Goal: Check status

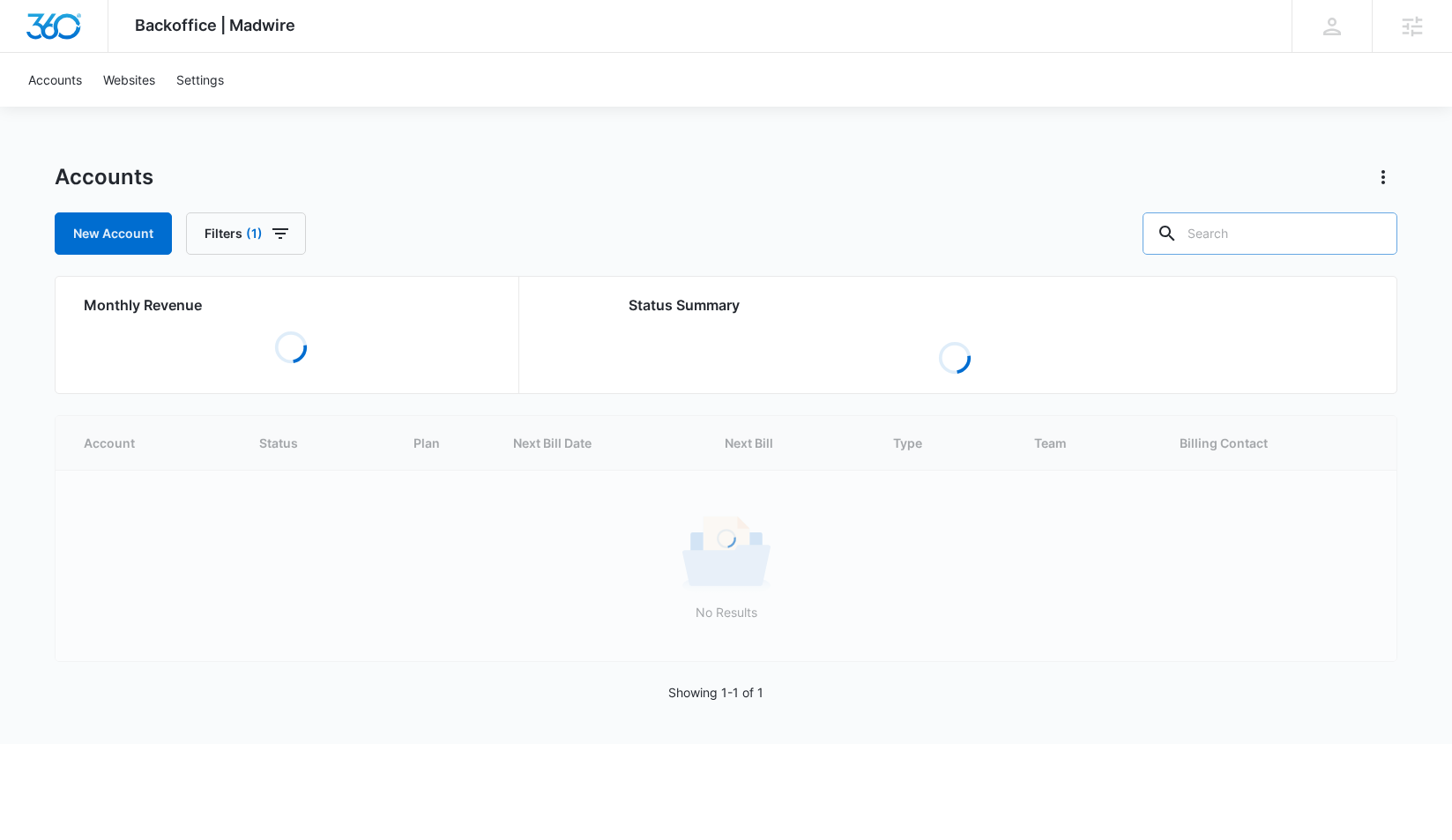
click at [1255, 235] on input "text" at bounding box center [1270, 233] width 254 height 42
type input "[PERSON_NAME]"
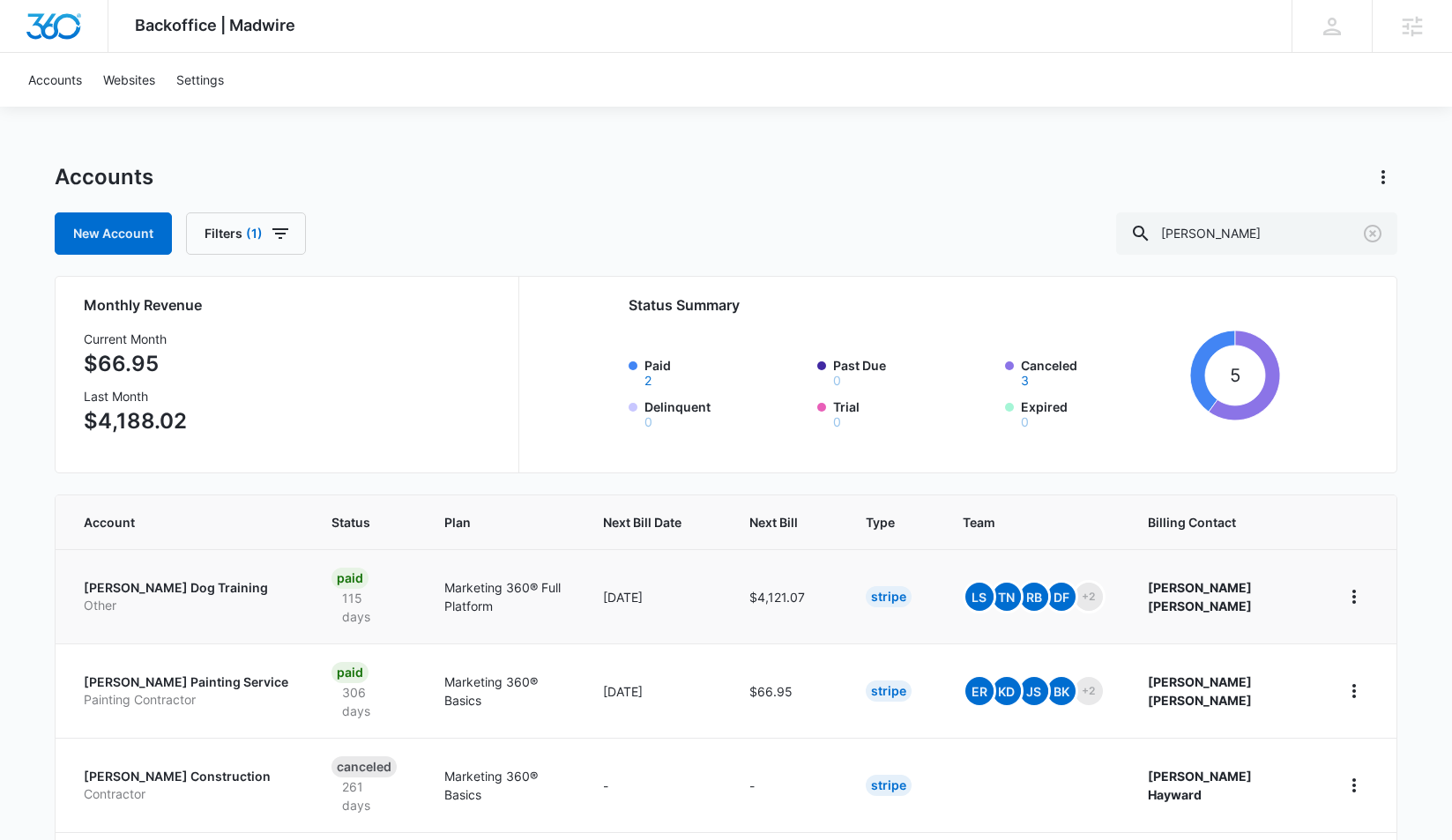
click at [187, 585] on p "[PERSON_NAME] Dog Training" at bounding box center [187, 587] width 206 height 18
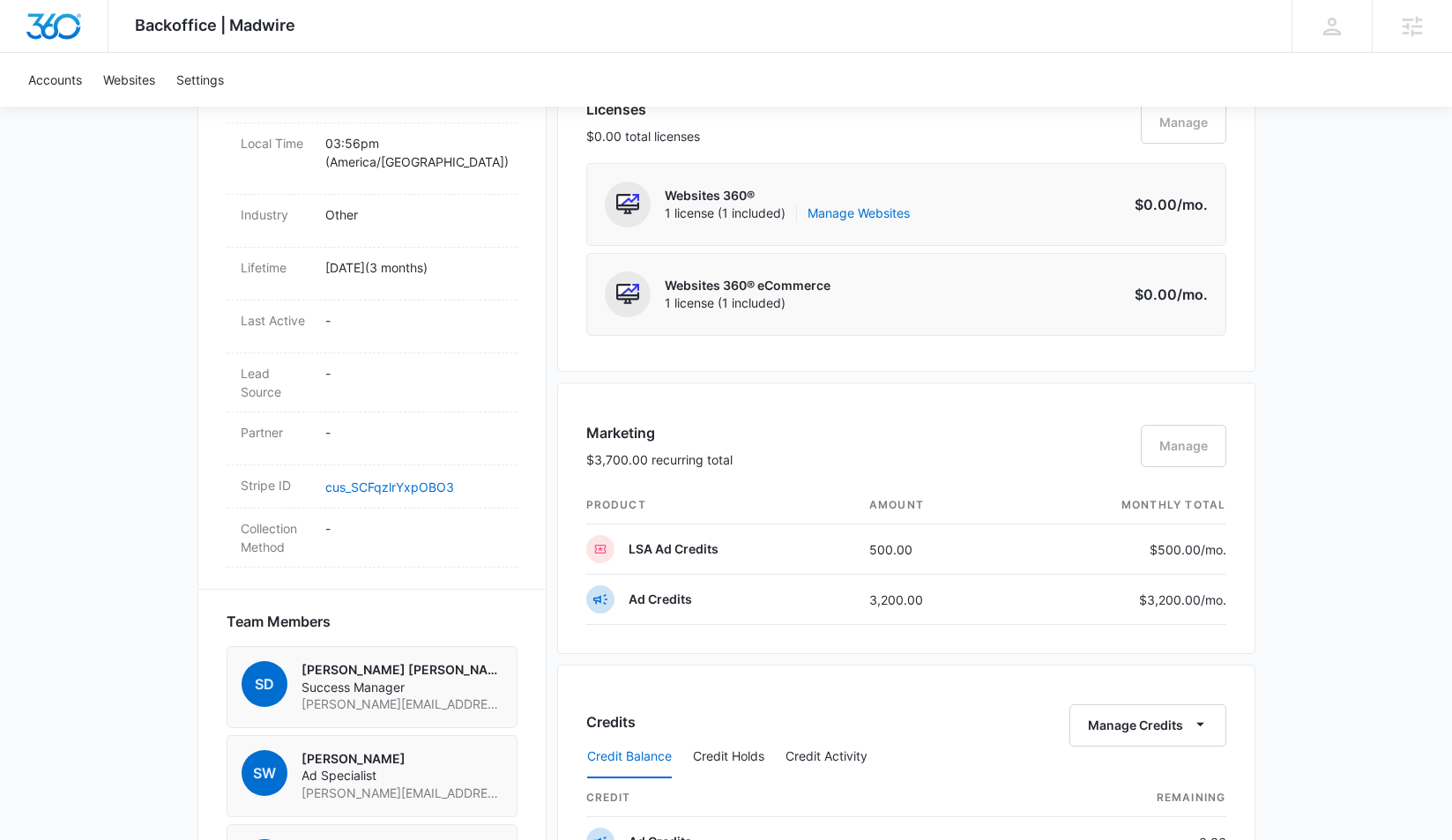
scroll to position [886, 0]
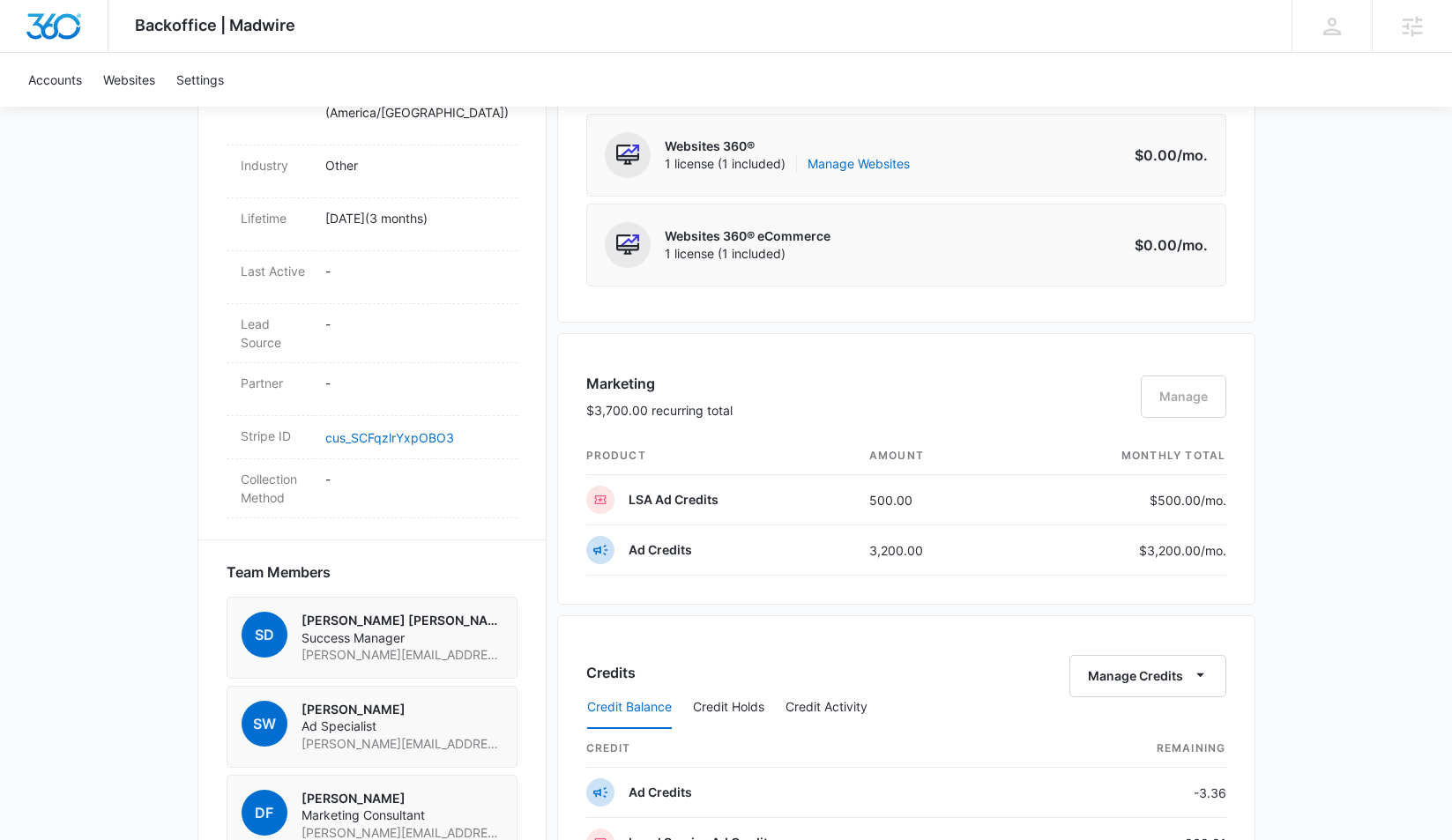
click at [1184, 399] on div "Marketing $3,700.00 recurring total Manage" at bounding box center [907, 405] width 640 height 65
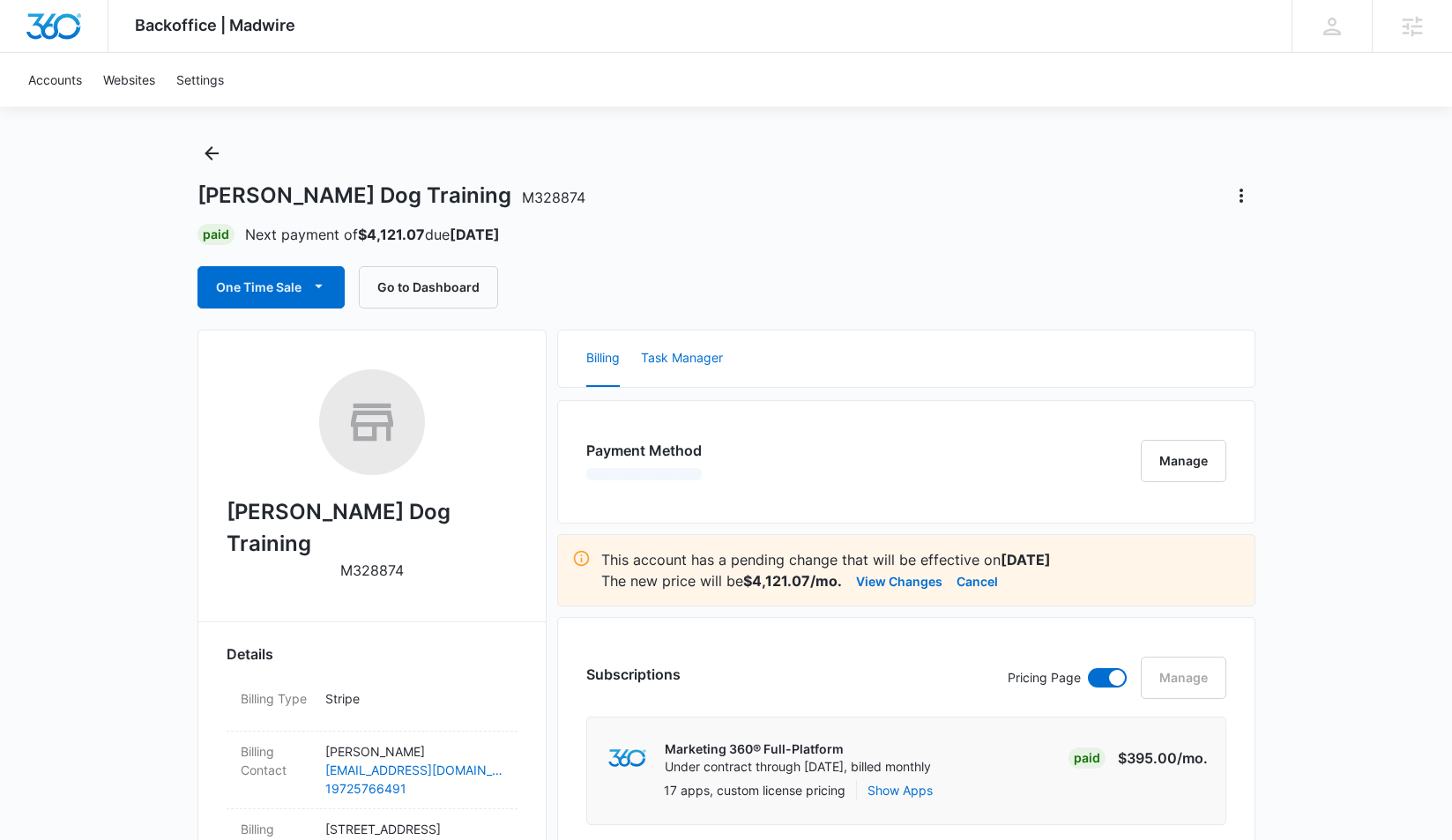
scroll to position [7, 0]
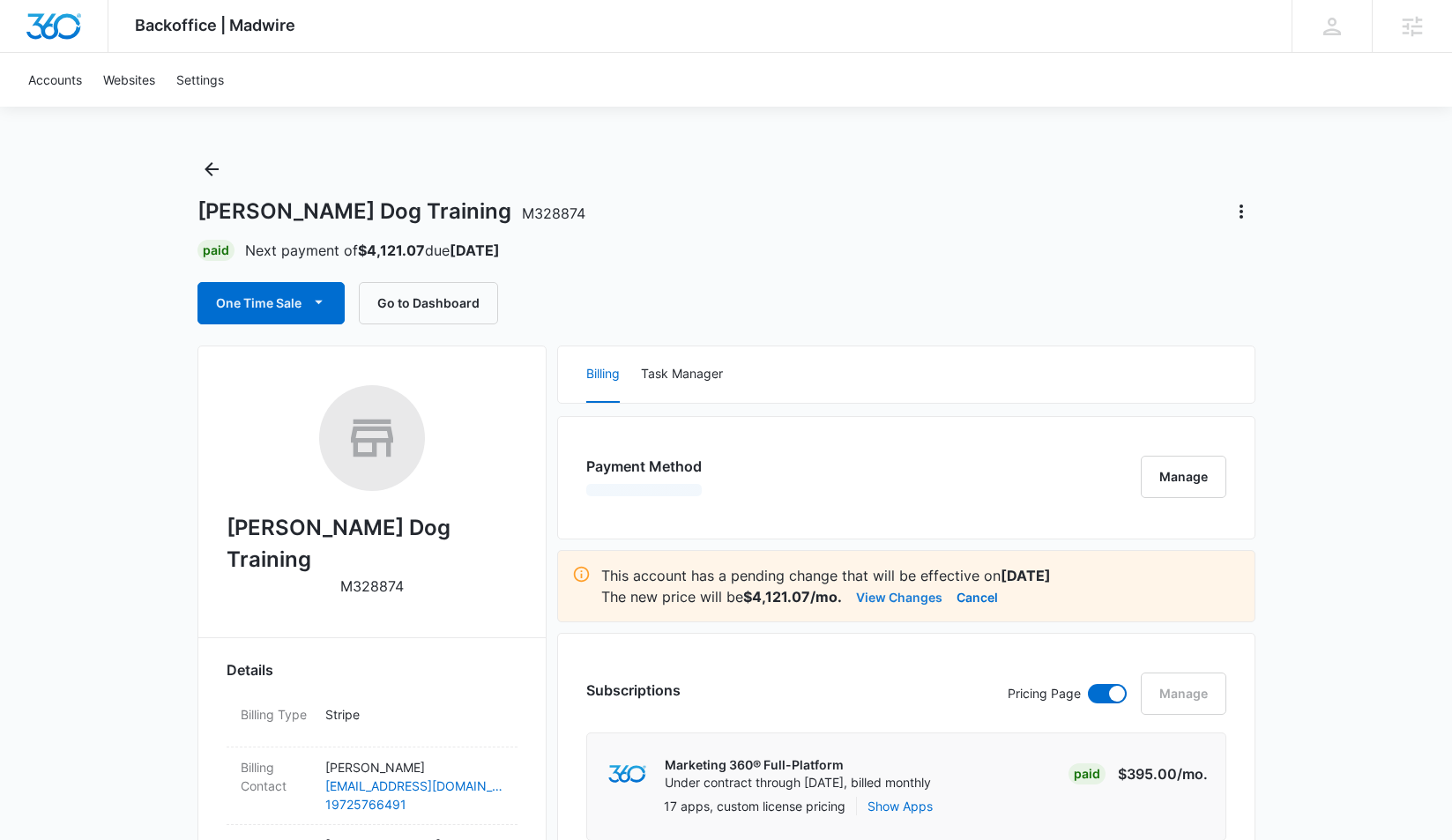
click at [917, 602] on button "View Changes" at bounding box center [899, 597] width 86 height 22
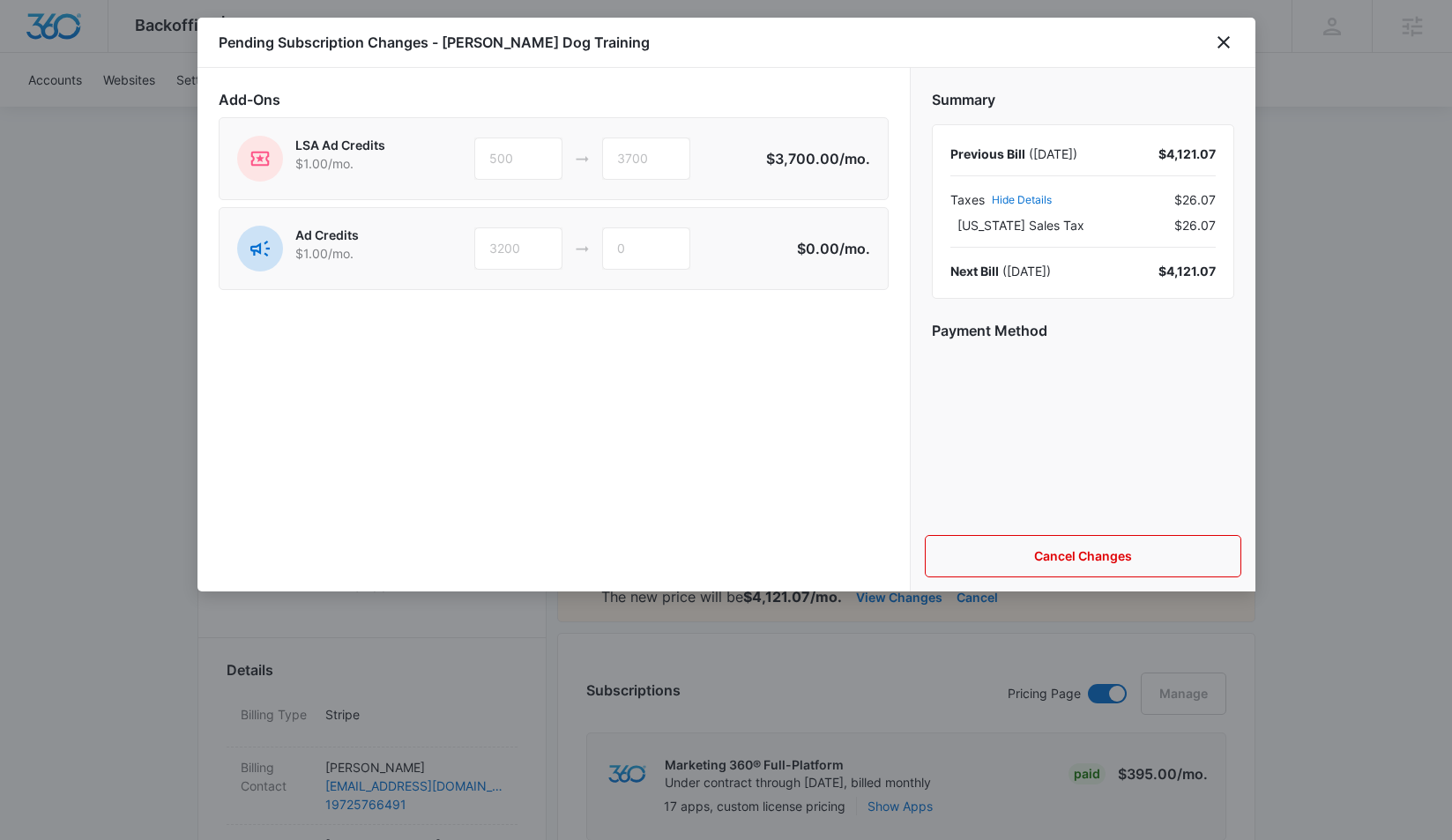
click at [595, 247] on div "3200 0" at bounding box center [582, 248] width 216 height 42
drag, startPoint x: 616, startPoint y: 160, endPoint x: 652, endPoint y: 160, distance: 36.0
click at [652, 160] on div "3700" at bounding box center [646, 158] width 88 height 42
drag, startPoint x: 640, startPoint y: 253, endPoint x: 625, endPoint y: 249, distance: 15.5
click at [625, 249] on div "0" at bounding box center [646, 248] width 88 height 42
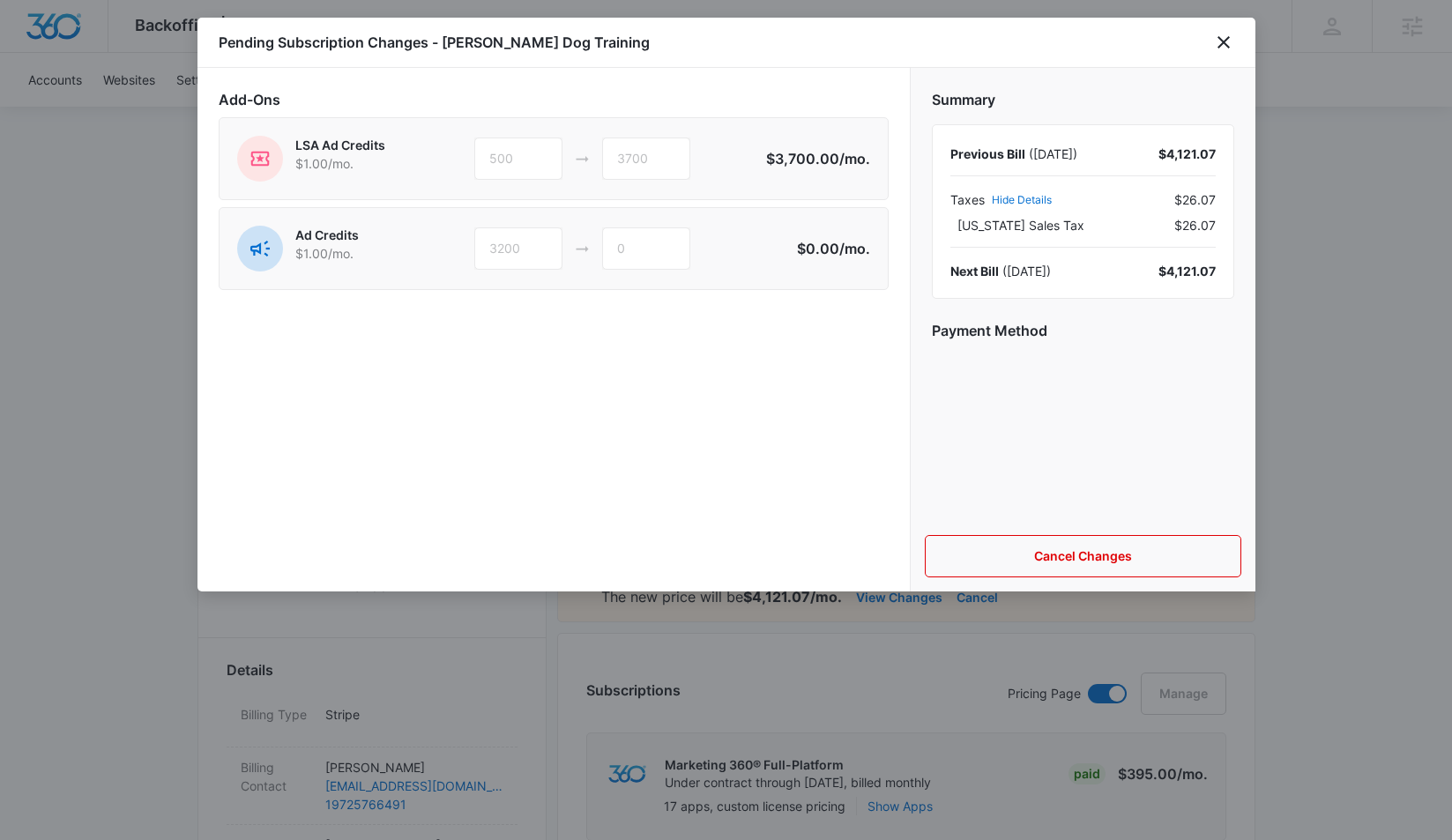
drag, startPoint x: 648, startPoint y: 160, endPoint x: 626, endPoint y: 159, distance: 22.0
click at [623, 160] on div "3700" at bounding box center [646, 158] width 88 height 42
click at [1227, 44] on icon "close" at bounding box center [1224, 42] width 22 height 22
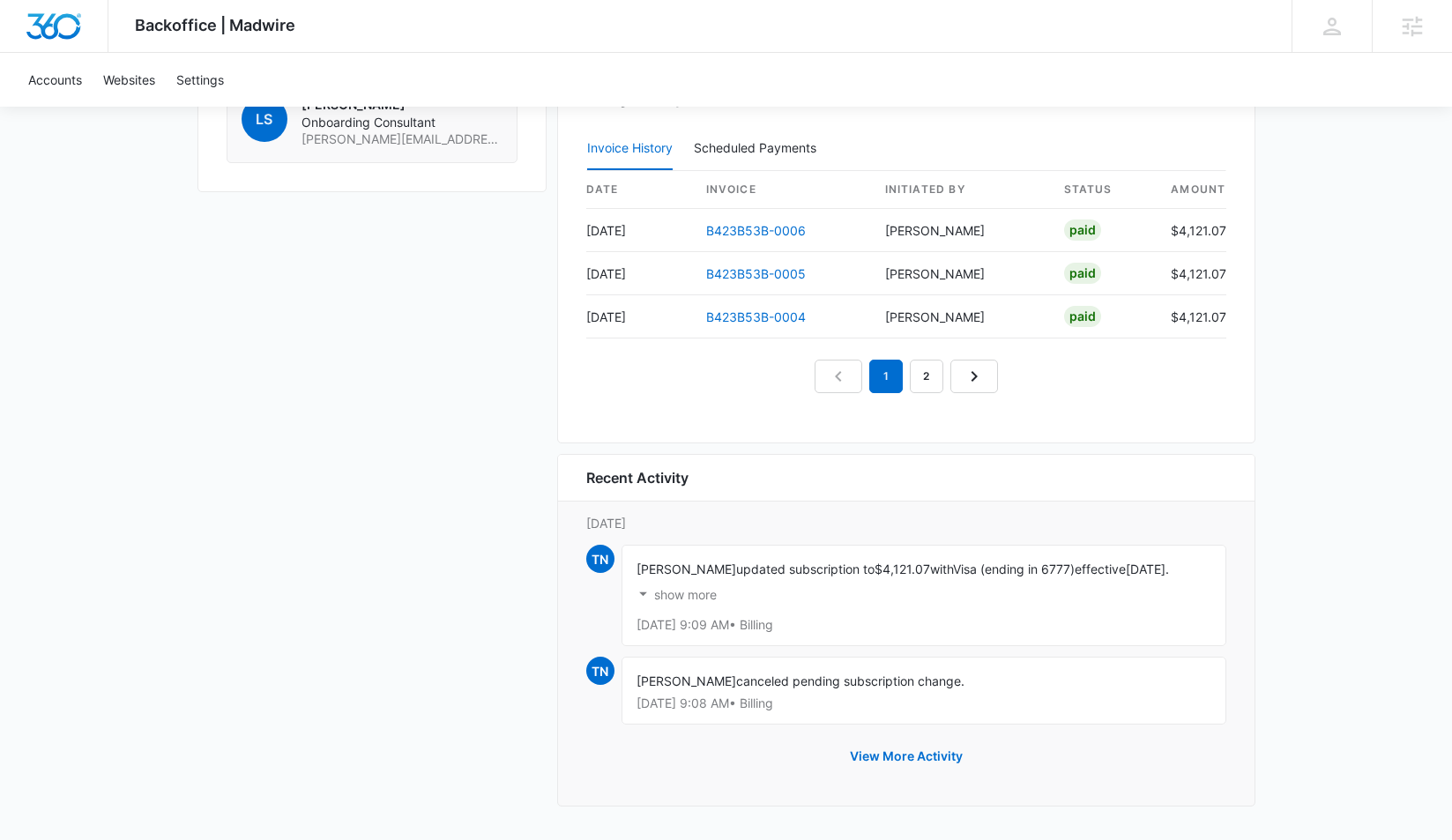
scroll to position [1847, 0]
click at [948, 754] on button "View More Activity" at bounding box center [907, 756] width 148 height 42
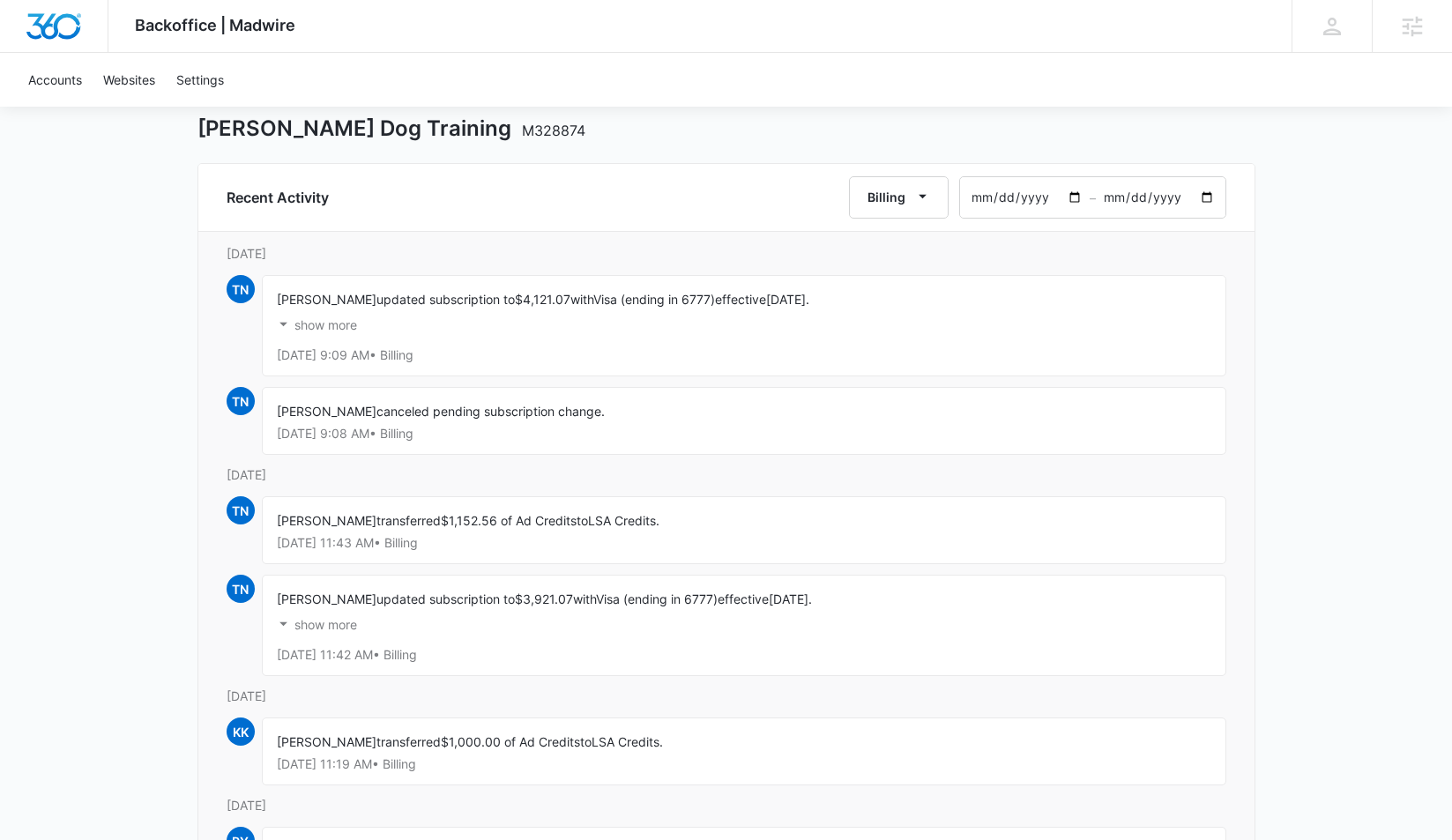
scroll to position [199, 0]
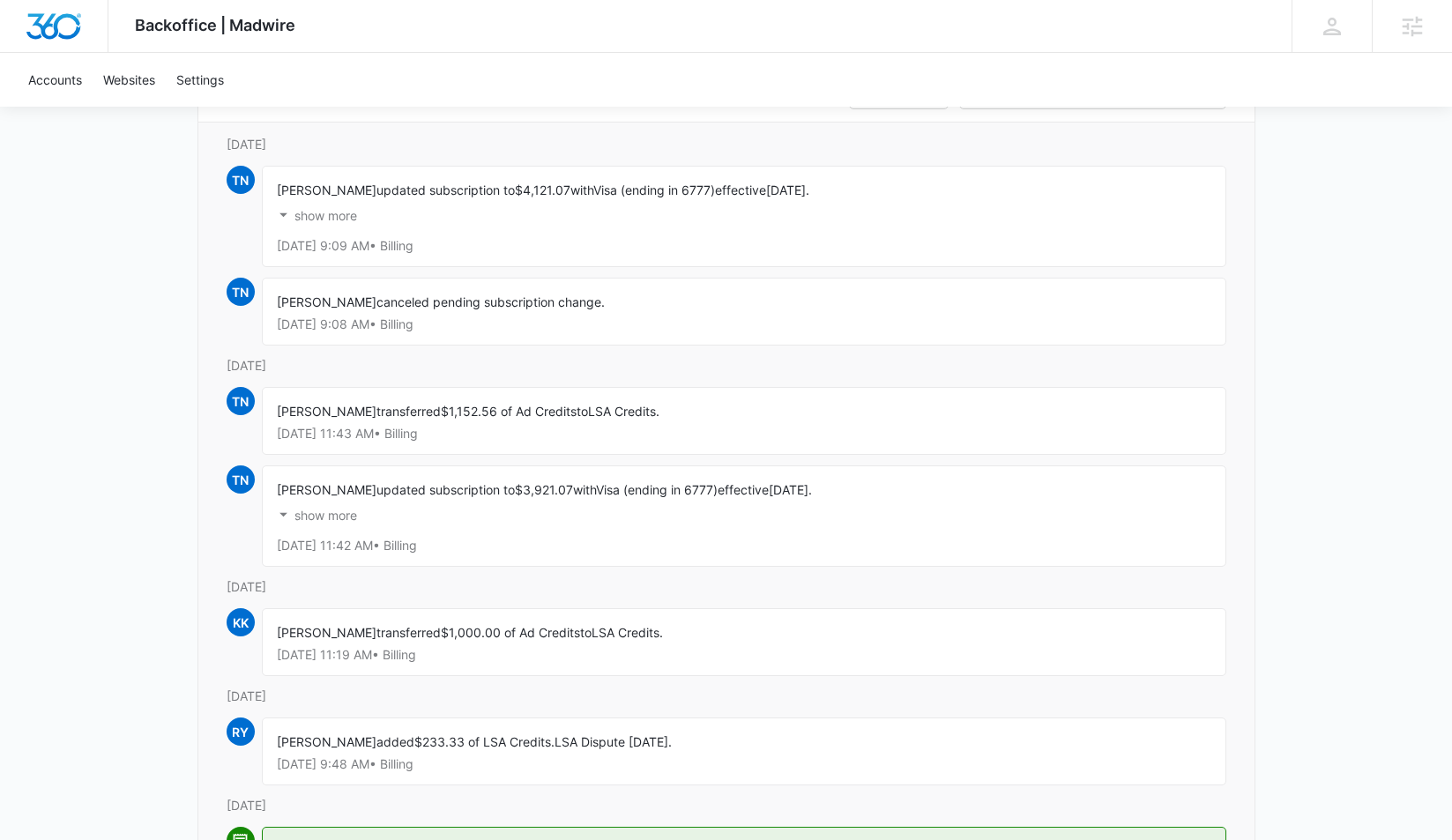
click at [617, 631] on span "LSA Credits." at bounding box center [627, 632] width 71 height 15
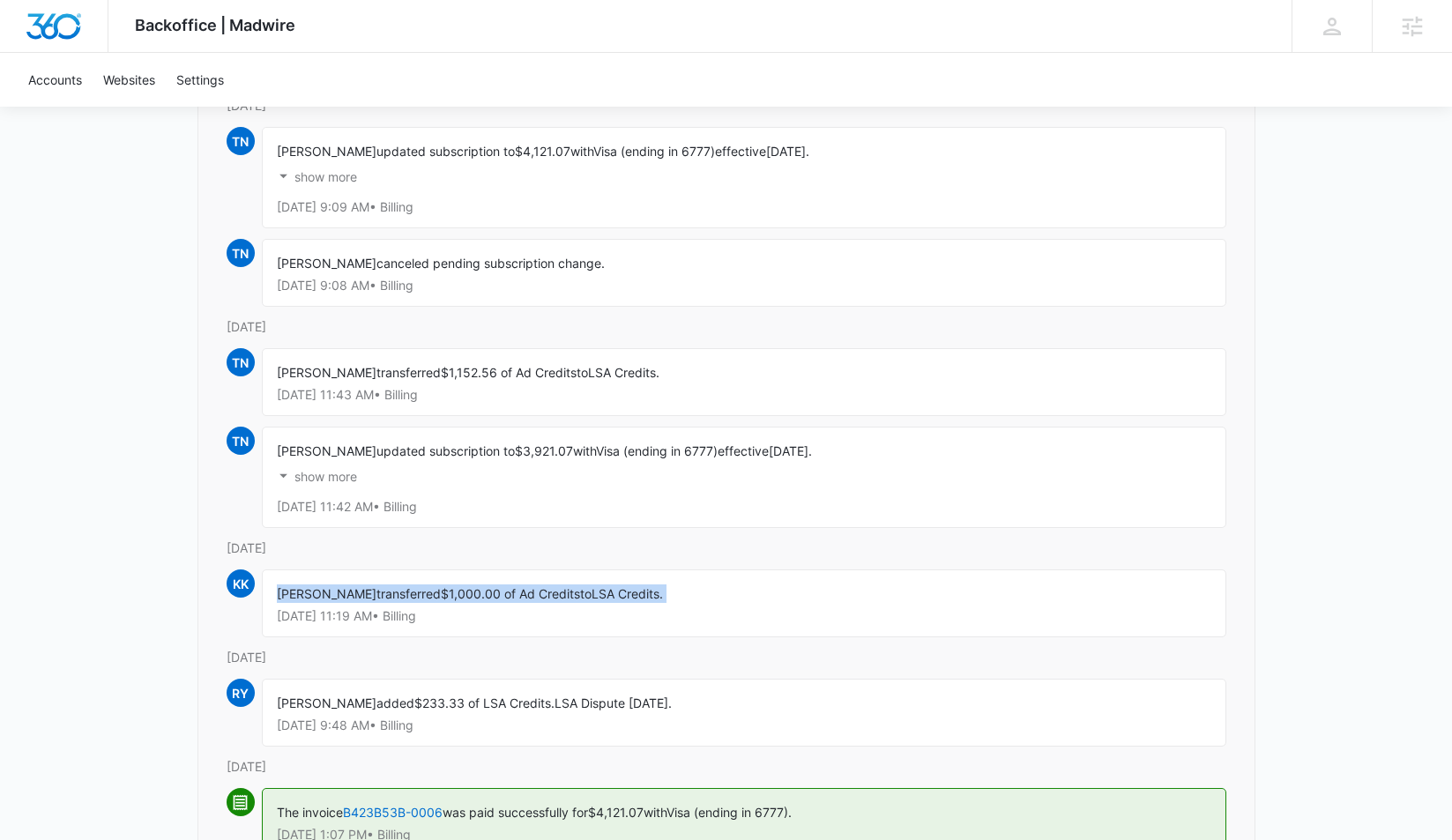
scroll to position [239, 0]
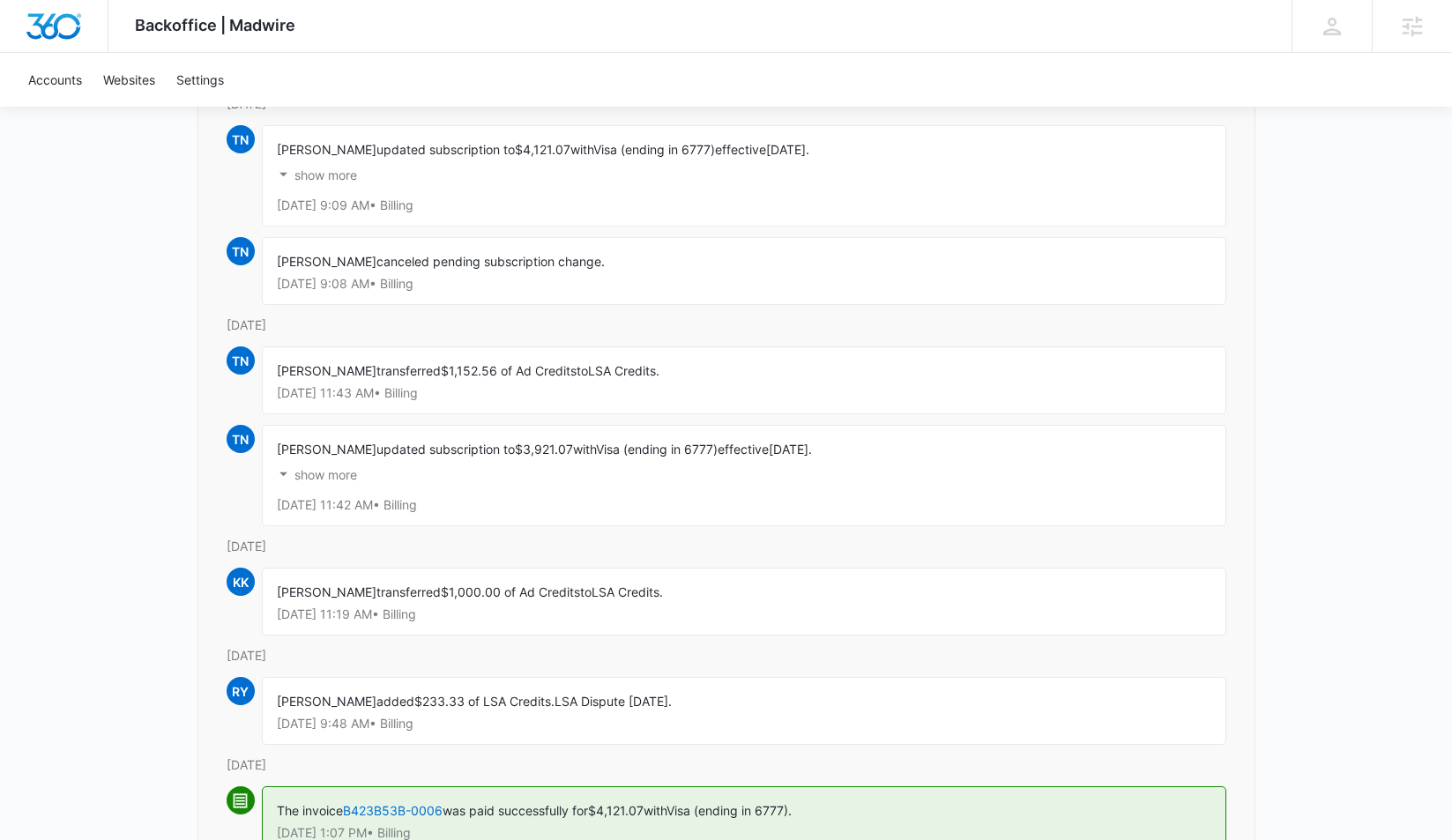
click at [440, 452] on span "updated subscription to" at bounding box center [445, 449] width 138 height 15
click at [407, 448] on span "updated subscription to" at bounding box center [445, 449] width 138 height 15
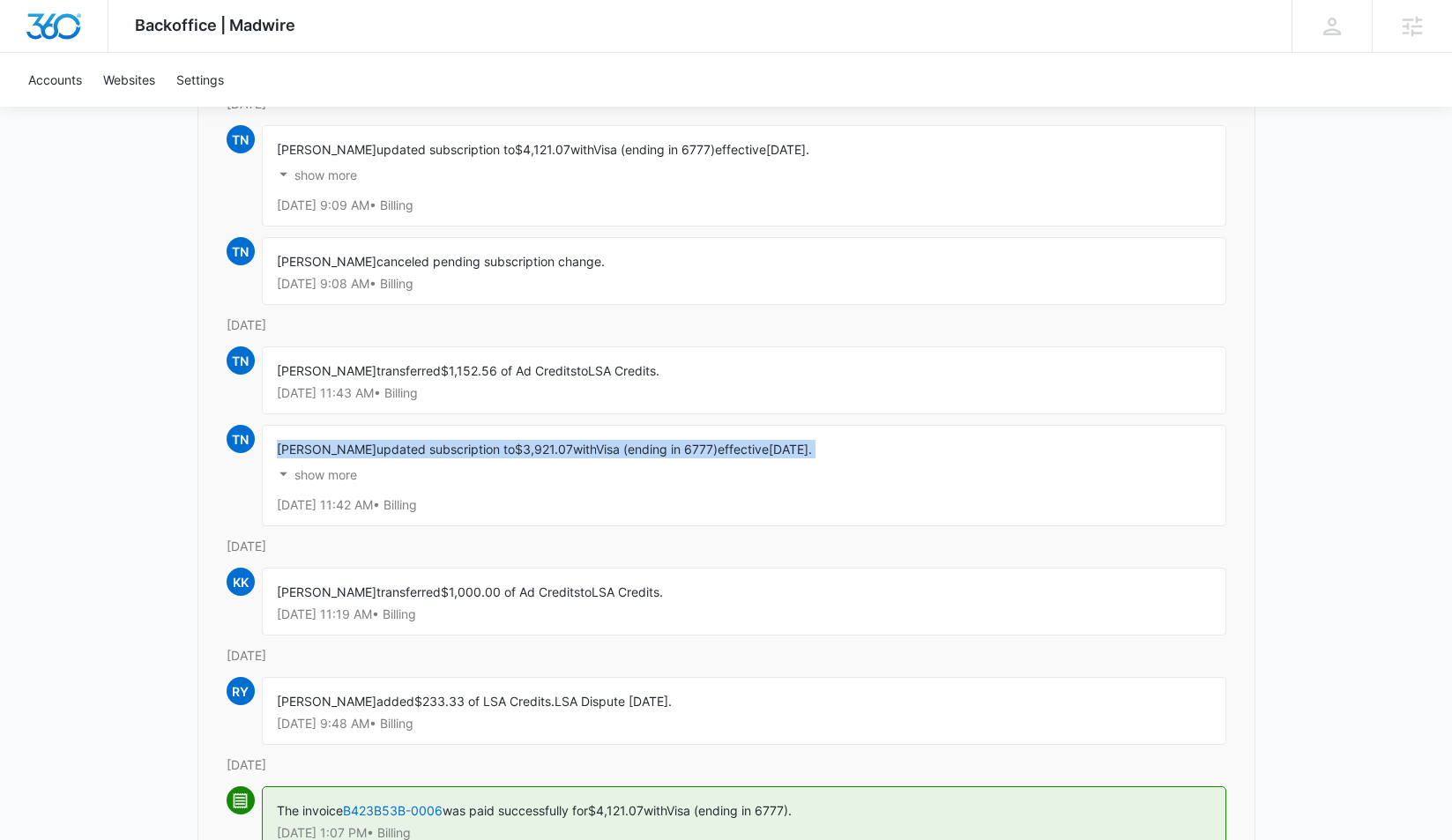
click at [407, 448] on span "updated subscription to" at bounding box center [445, 449] width 138 height 15
click at [443, 595] on span "$1,000.00 of Ad Credits" at bounding box center [510, 592] width 139 height 15
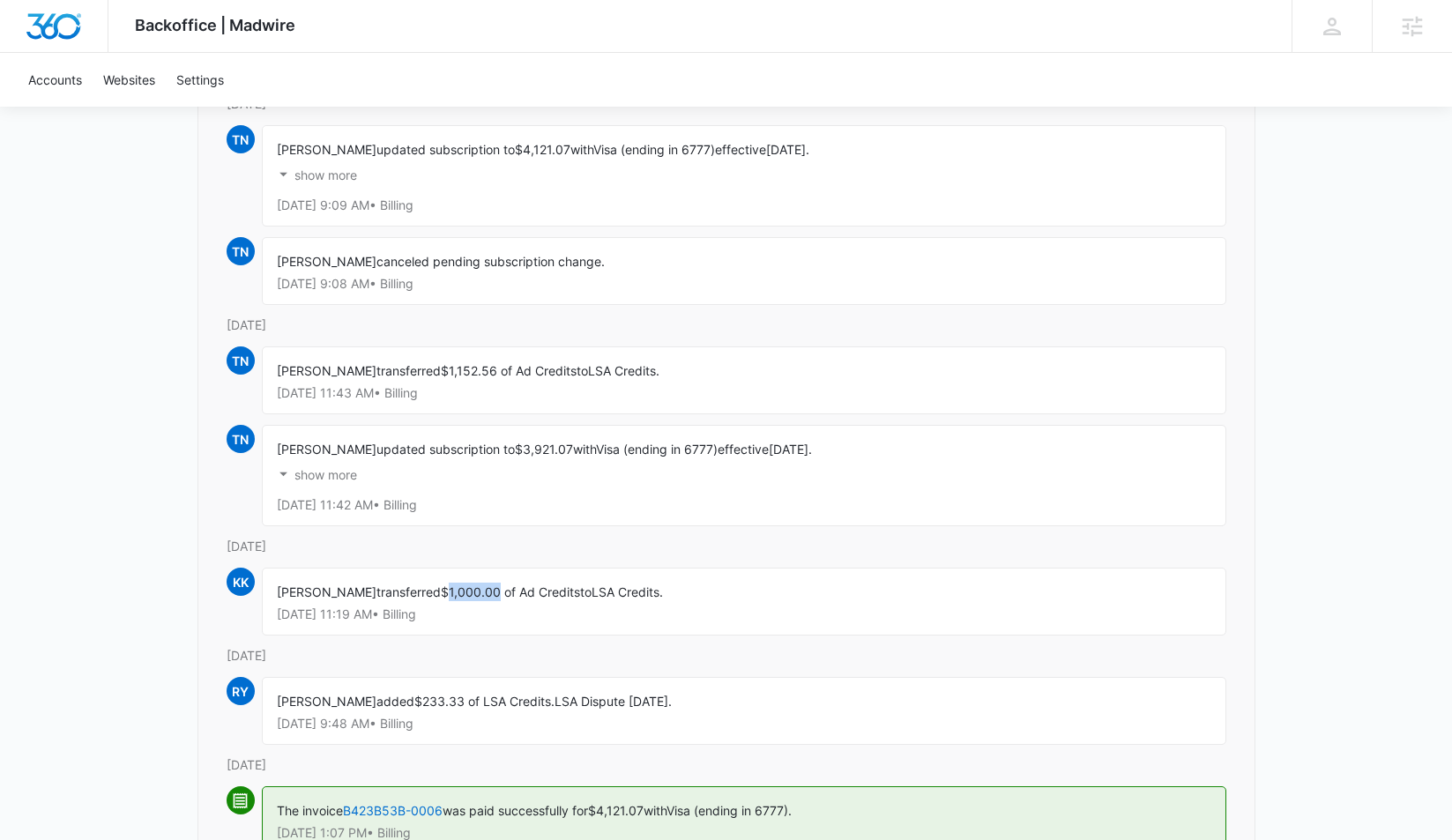
click at [443, 595] on span "$1,000.00 of Ad Credits" at bounding box center [510, 592] width 139 height 15
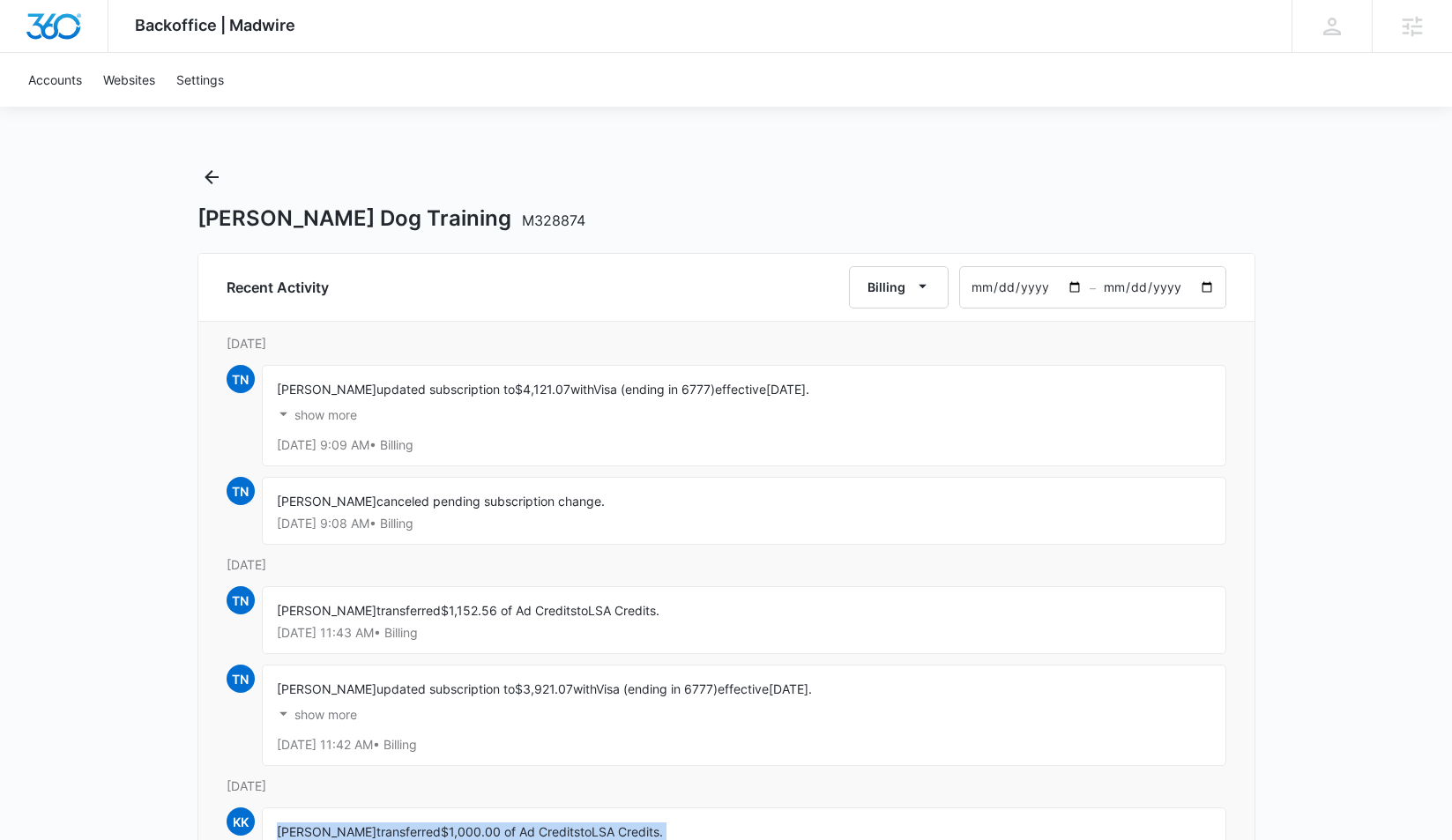
scroll to position [0, 0]
